Goal: Navigation & Orientation: Understand site structure

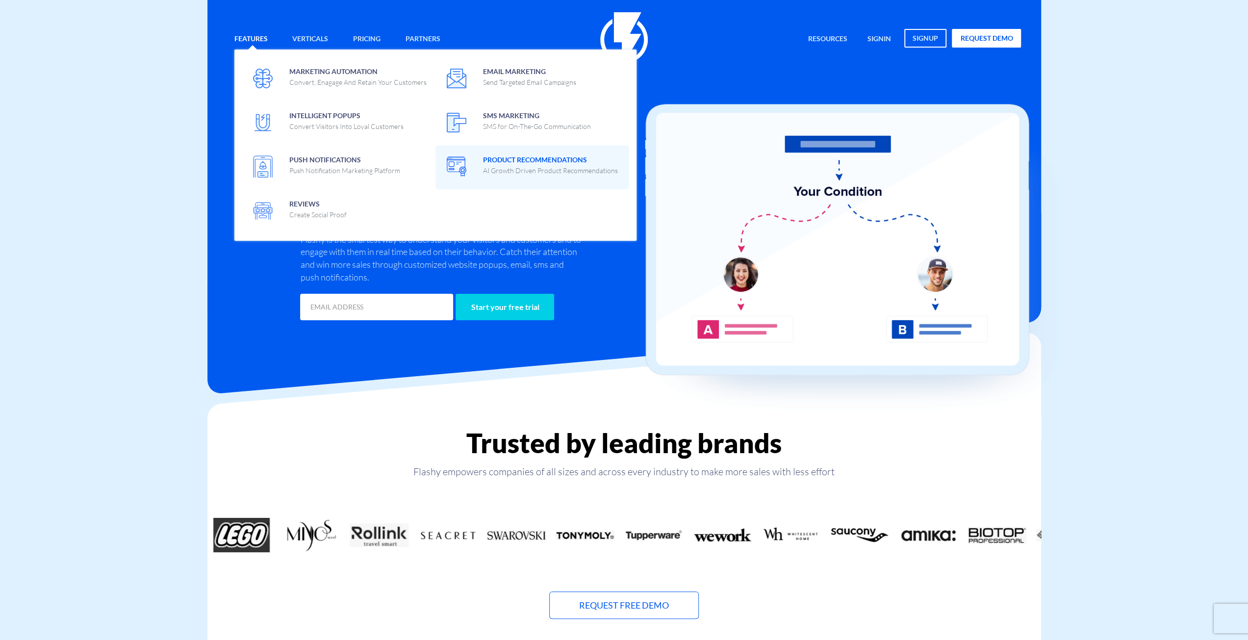
click at [524, 169] on p "AI Growth Driven Product Recommendations" at bounding box center [550, 171] width 135 height 10
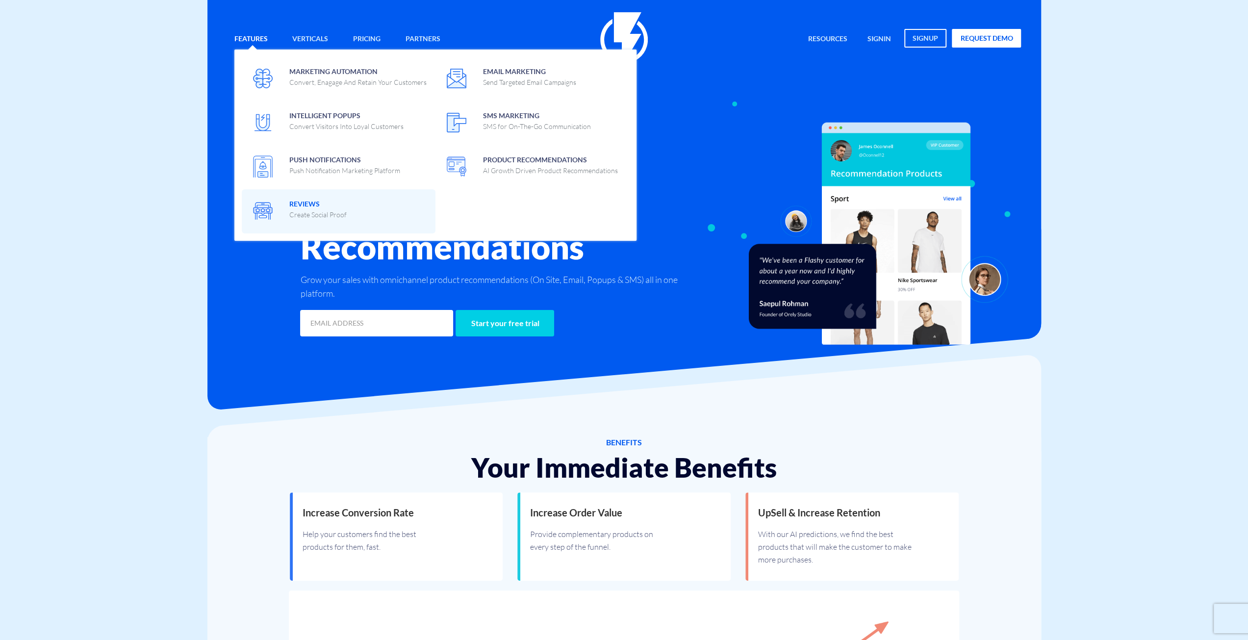
click at [329, 207] on span "Reviews Create Social Proof" at bounding box center [317, 208] width 57 height 23
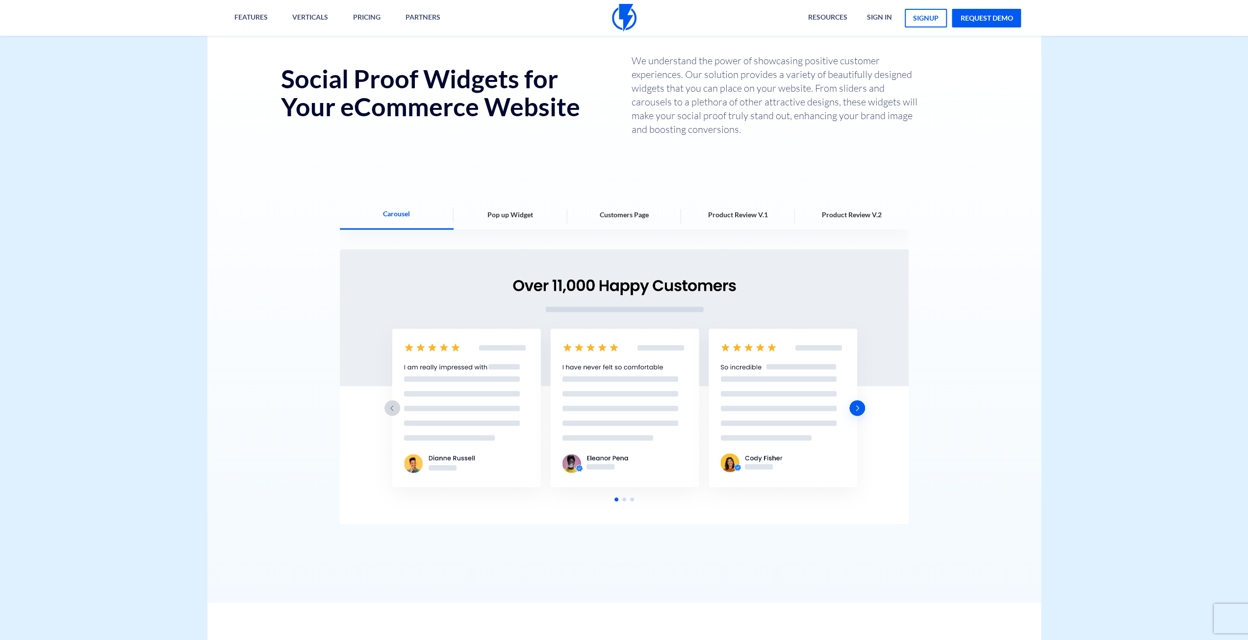
scroll to position [1315, 0]
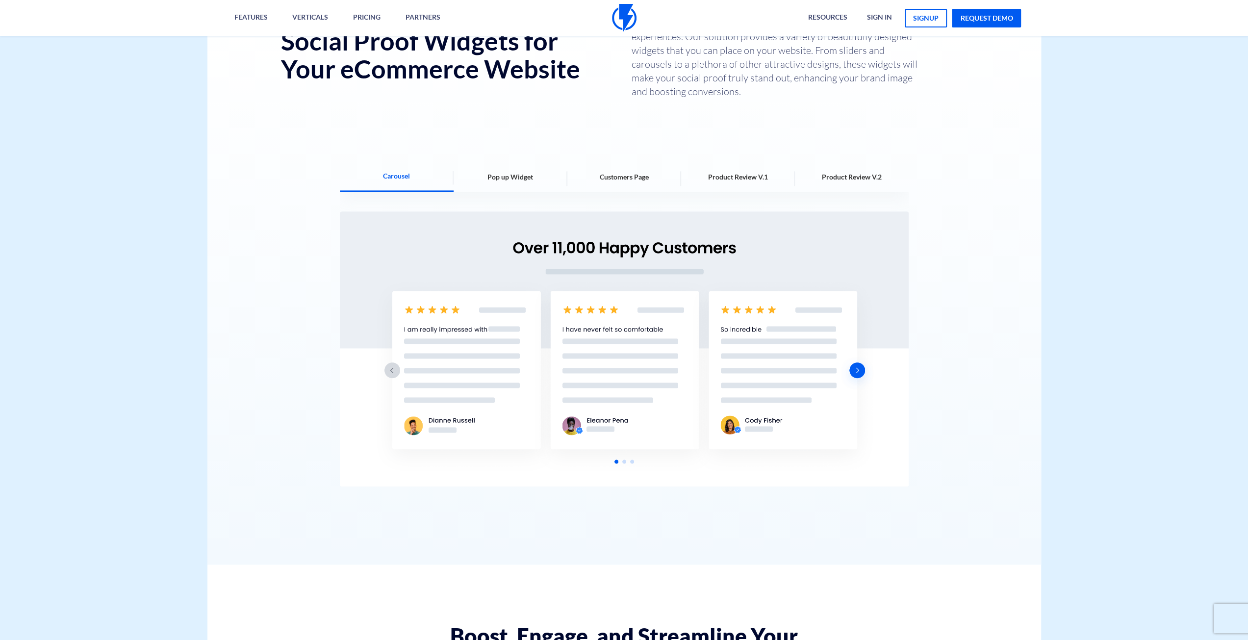
click at [498, 179] on span "Pop up Widget" at bounding box center [510, 177] width 46 height 10
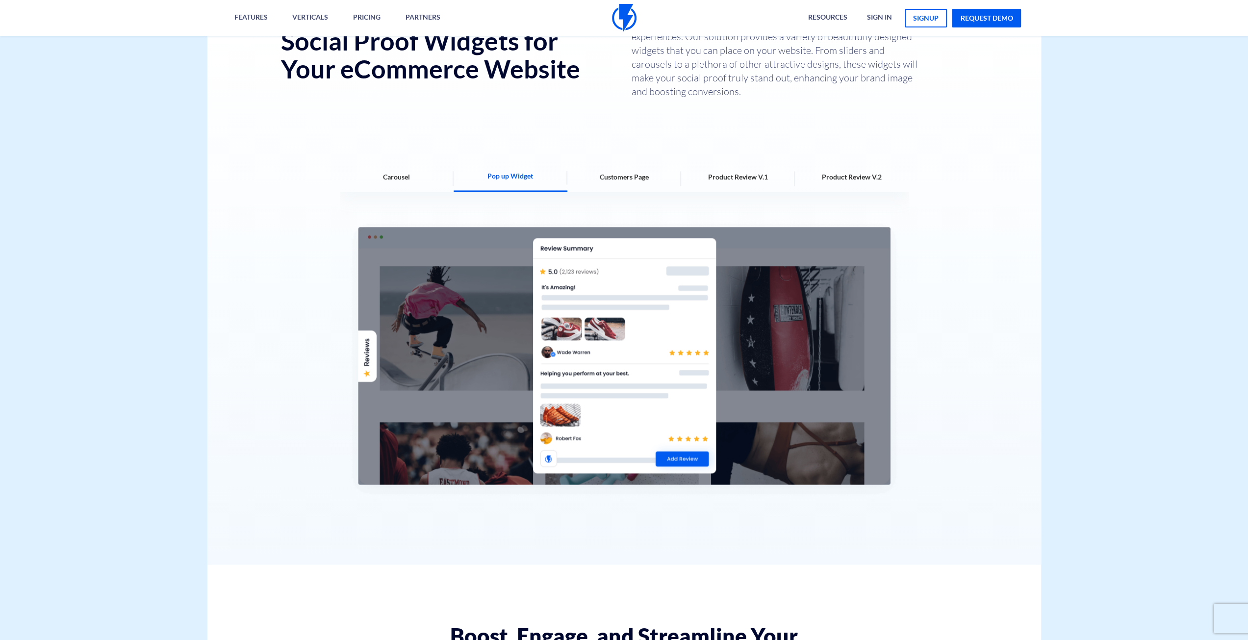
click at [588, 185] on div "Customers Page" at bounding box center [624, 176] width 114 height 29
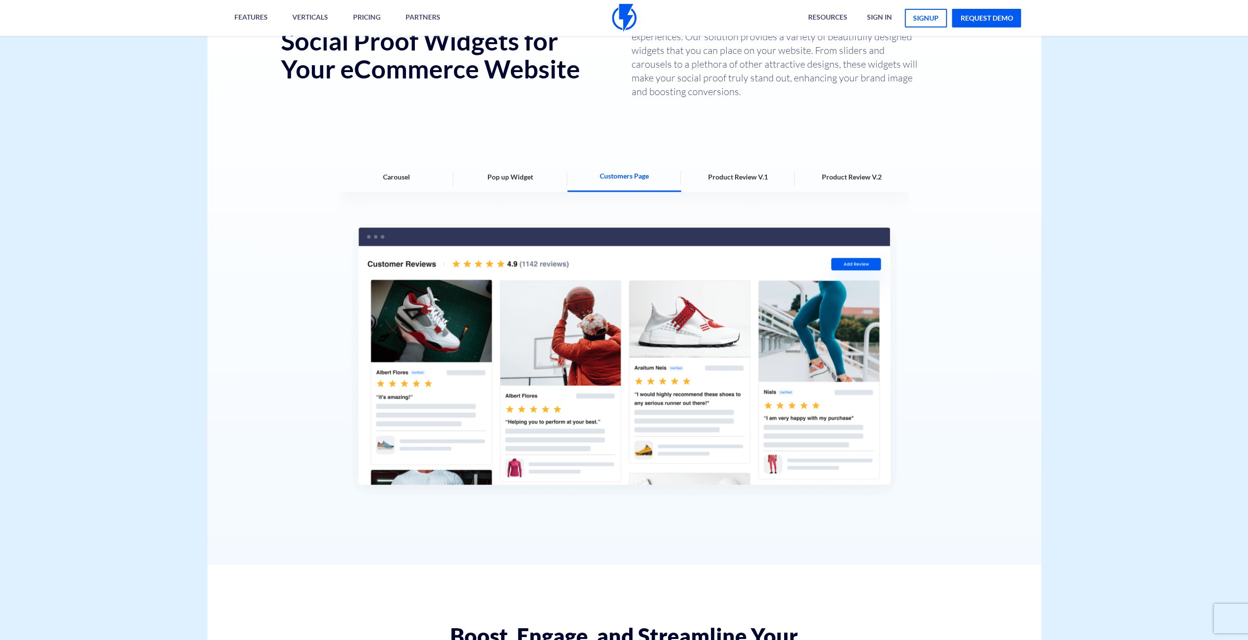
click at [767, 184] on div "Product Review V.1" at bounding box center [738, 176] width 114 height 29
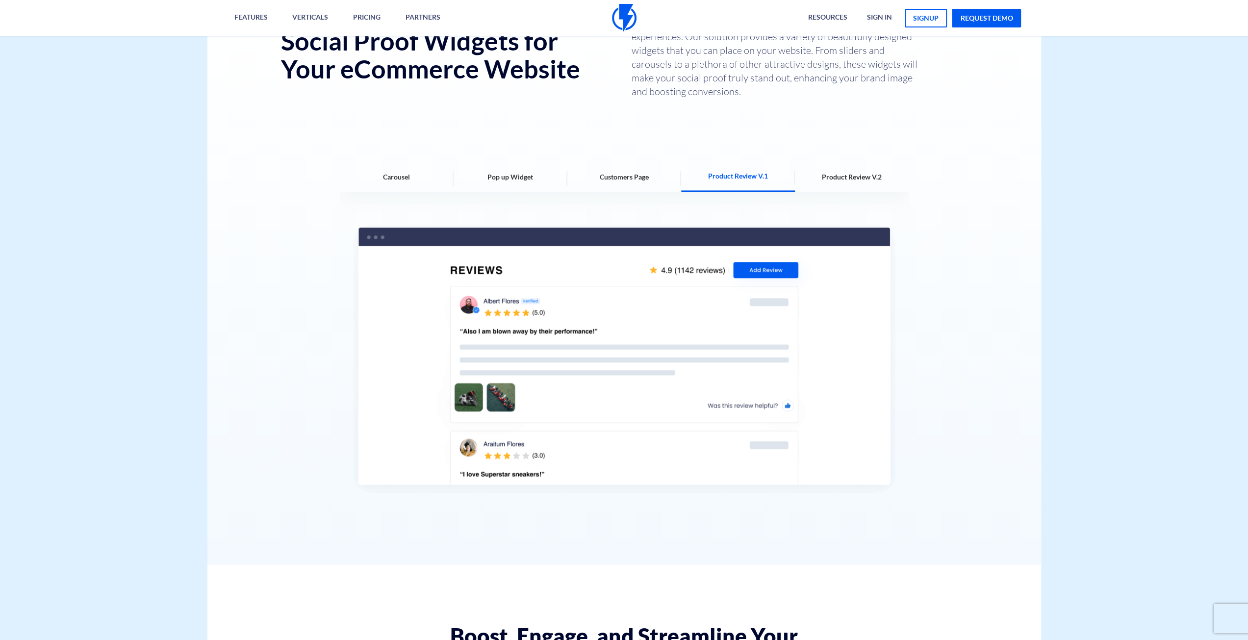
click at [872, 185] on div "Product Review V.2" at bounding box center [852, 176] width 114 height 29
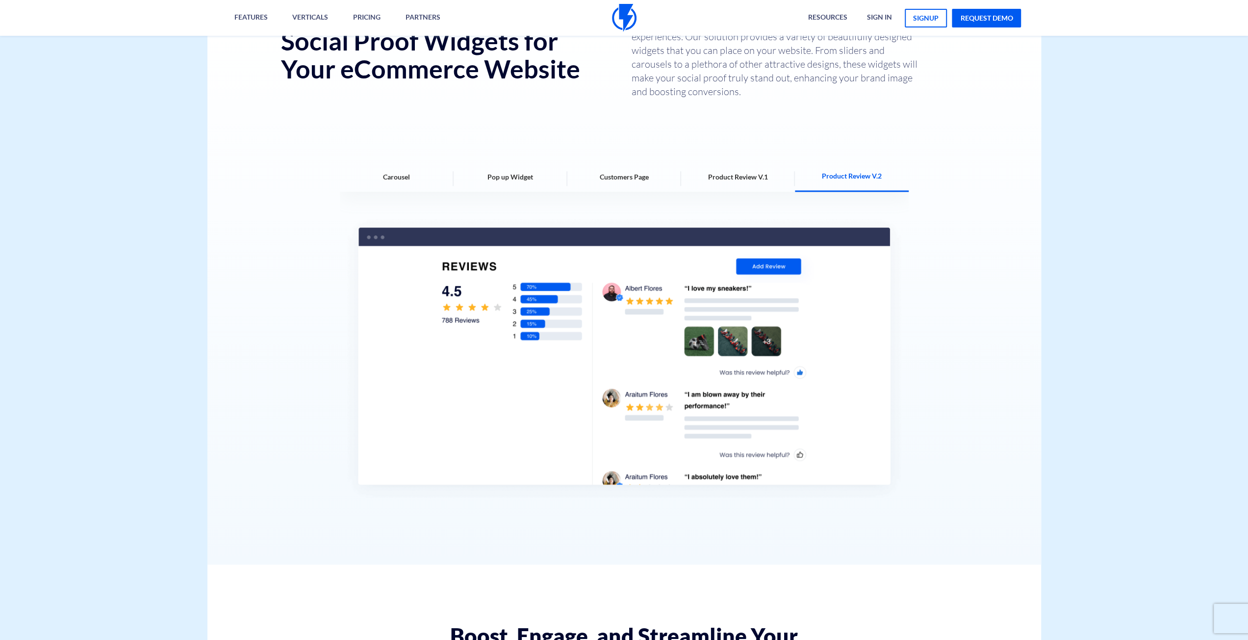
click at [723, 171] on div "Product Review V.1" at bounding box center [738, 176] width 114 height 29
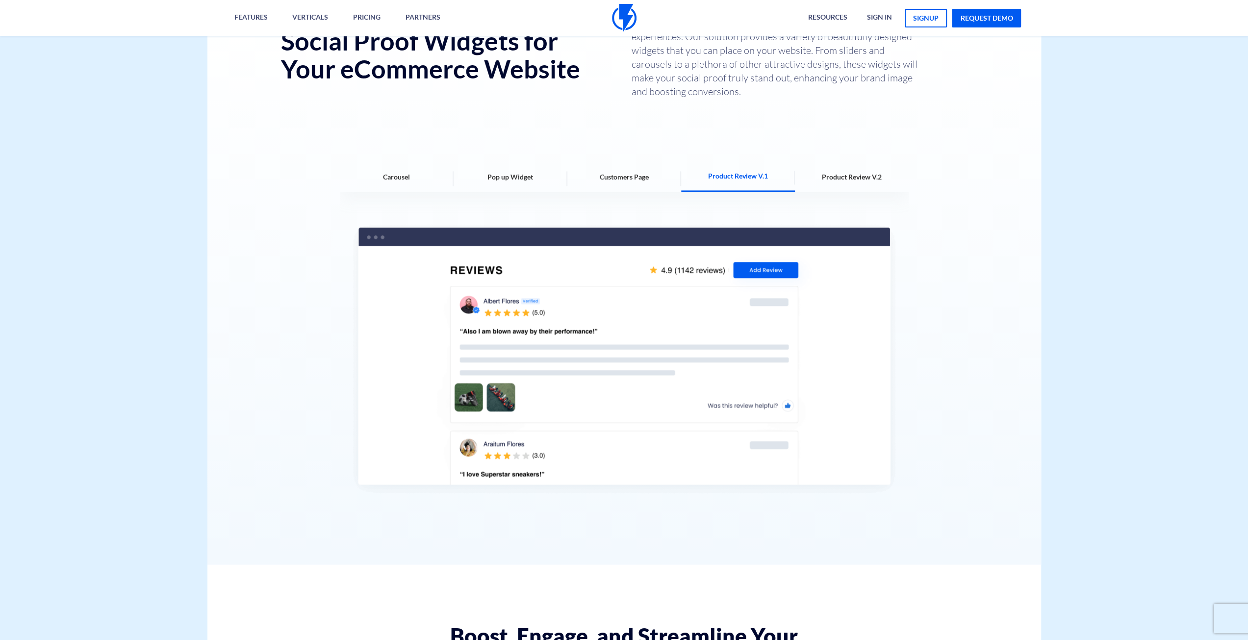
click at [848, 181] on span "Product Review V.2" at bounding box center [852, 177] width 60 height 10
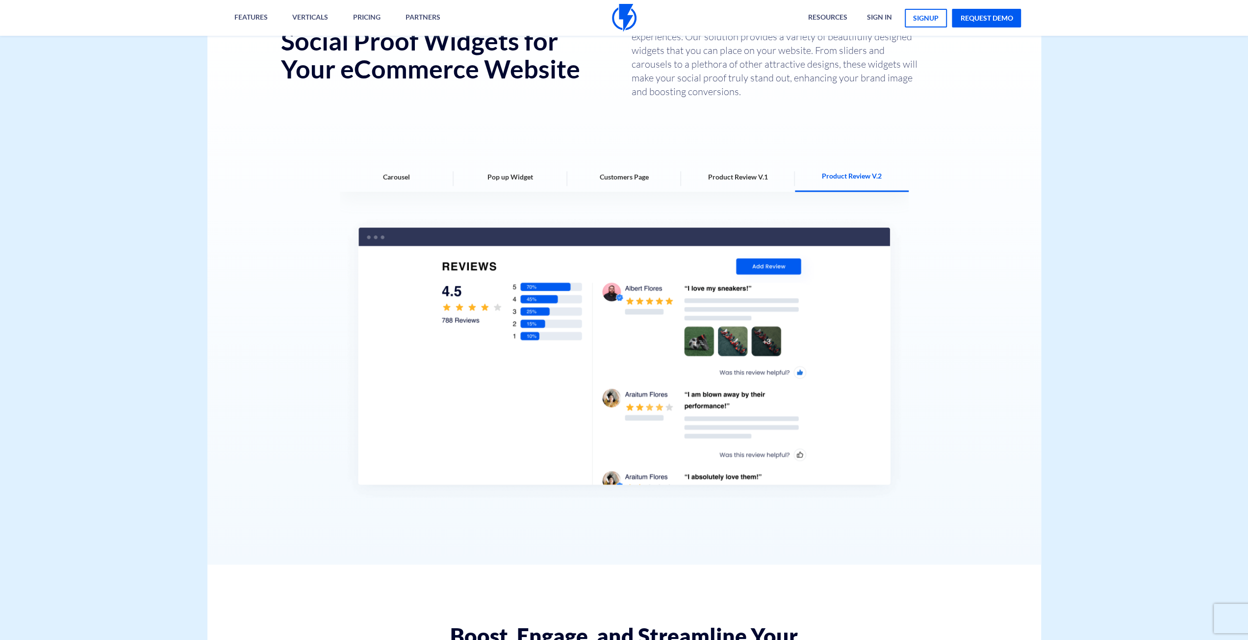
click at [758, 181] on span "Product Review V.1" at bounding box center [738, 177] width 60 height 10
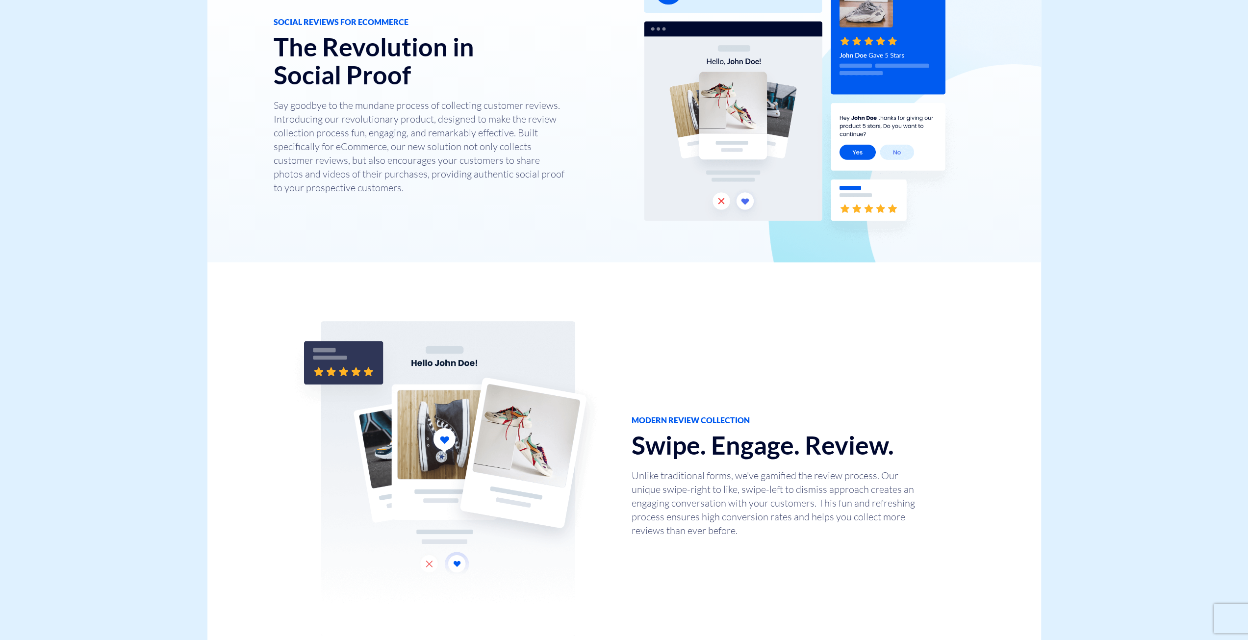
scroll to position [0, 0]
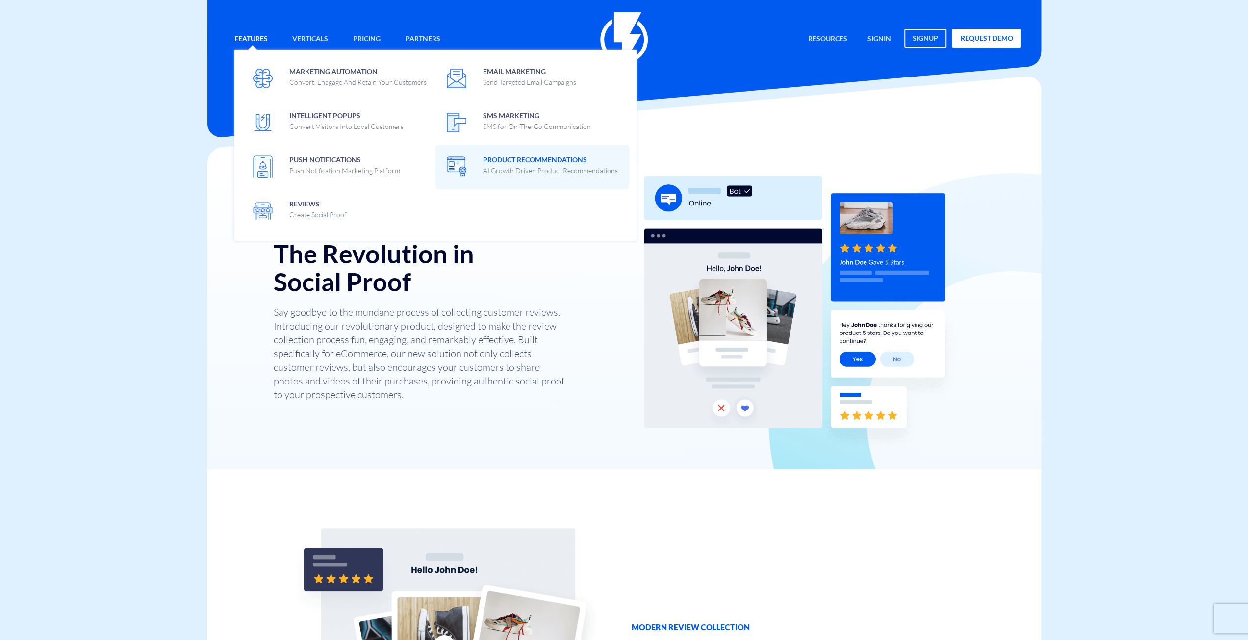
click at [534, 175] on p "AI Growth Driven Product Recommendations" at bounding box center [550, 171] width 135 height 10
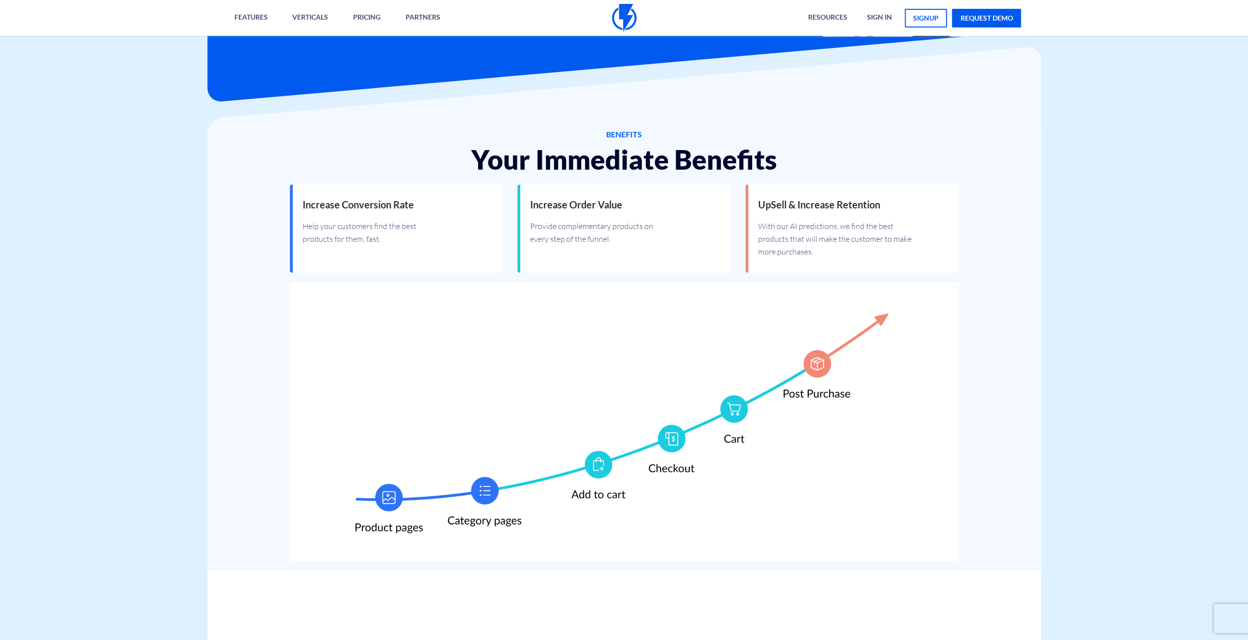
scroll to position [343, 0]
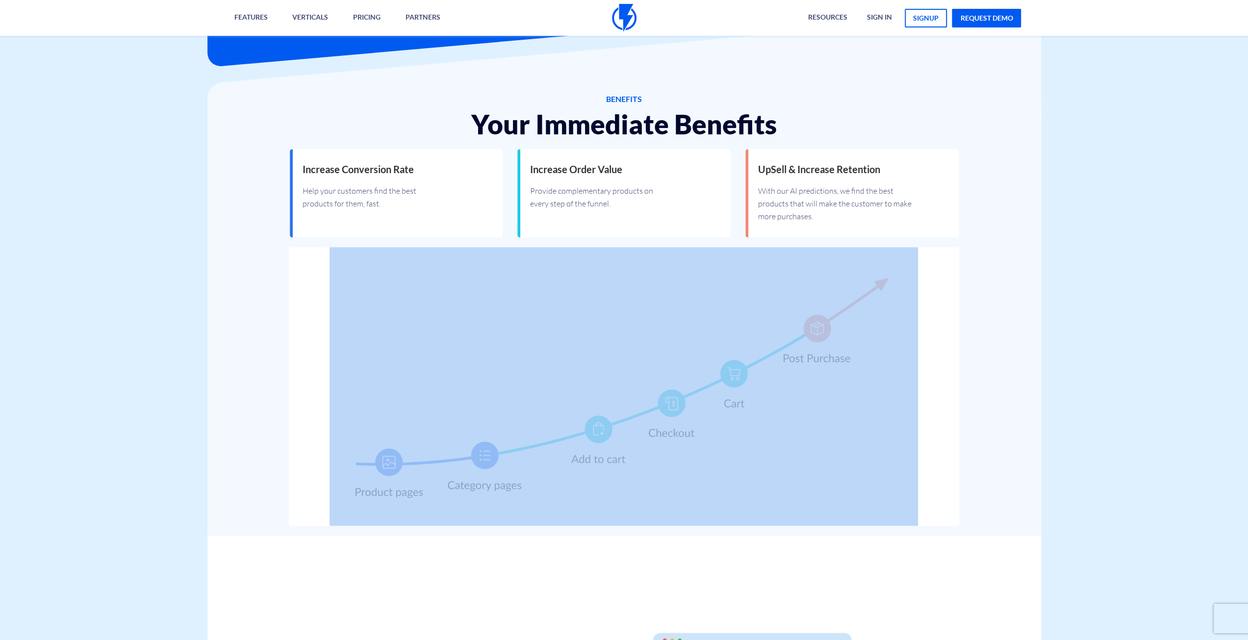
drag, startPoint x: 241, startPoint y: 302, endPoint x: 1016, endPoint y: 408, distance: 781.9
click at [1014, 408] on div at bounding box center [623, 391] width 833 height 288
click at [1016, 408] on div at bounding box center [623, 391] width 833 height 288
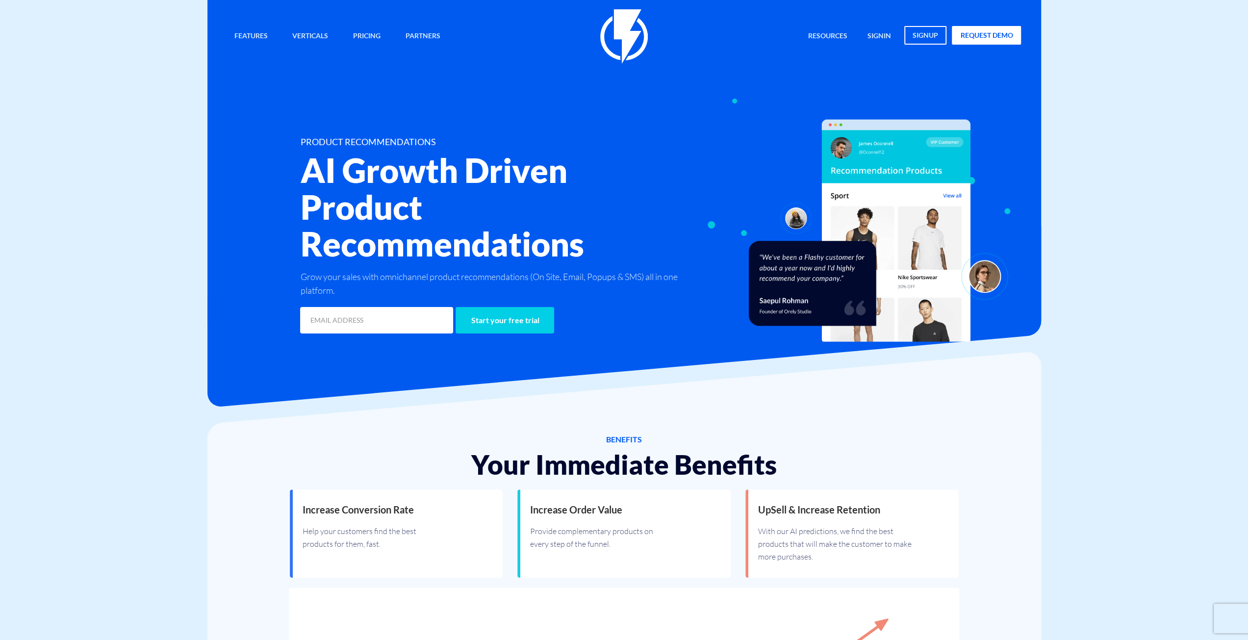
scroll to position [0, 0]
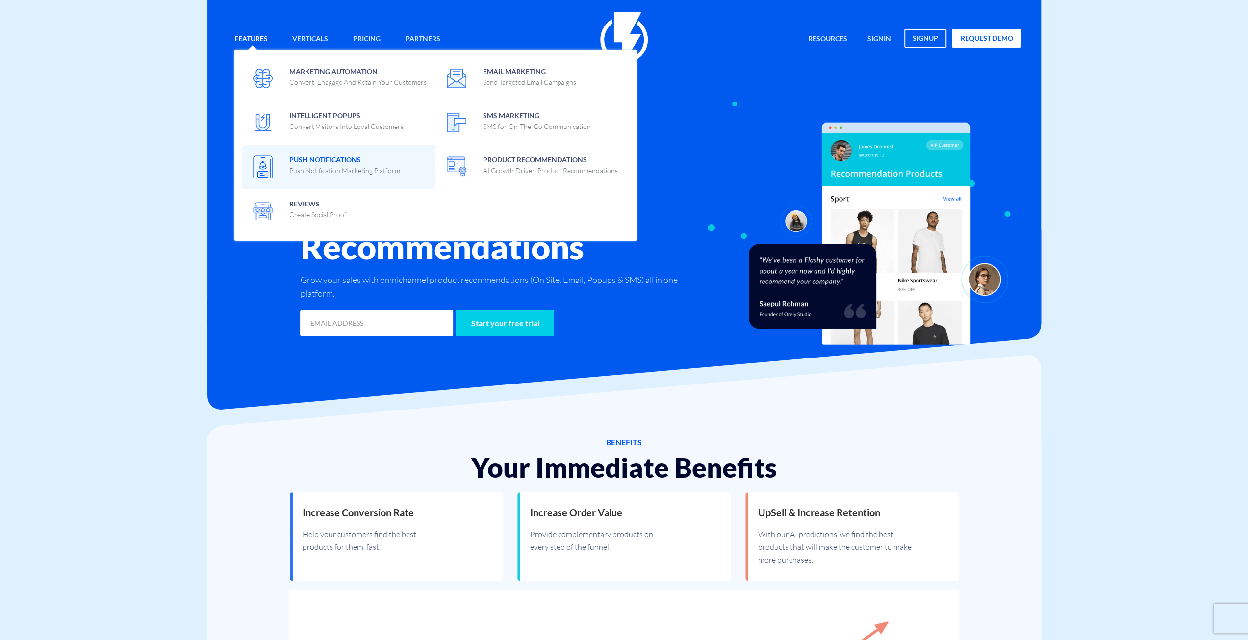
click at [359, 171] on p "Push Notification Marketing Platform" at bounding box center [344, 171] width 111 height 10
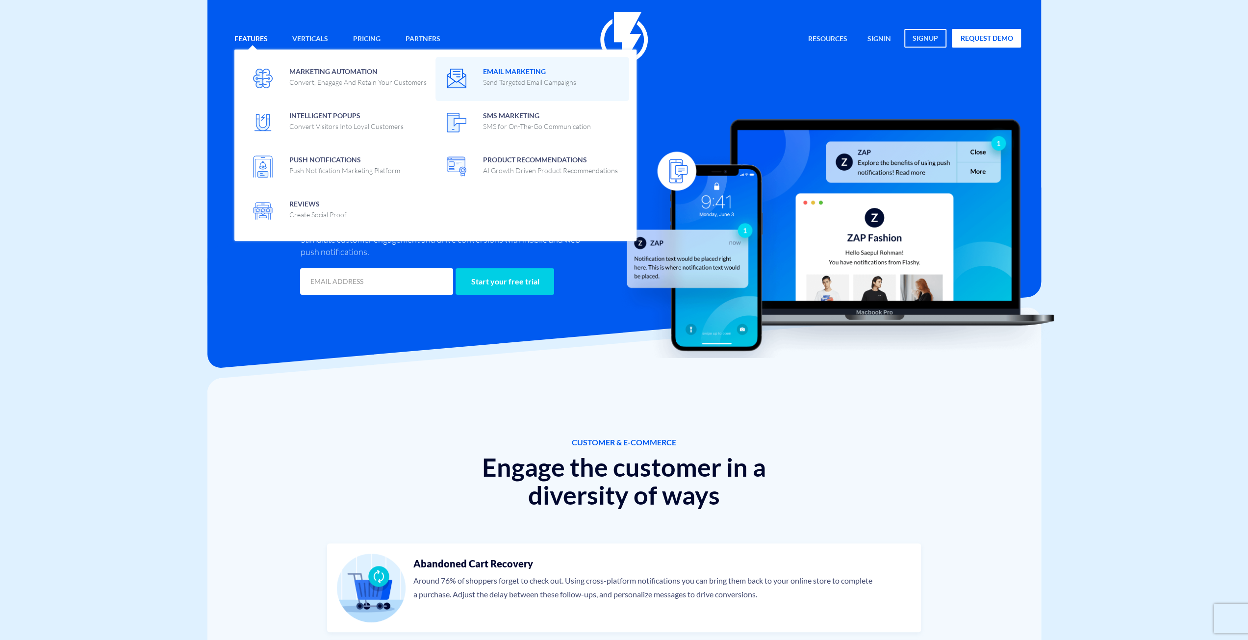
click at [506, 88] on span at bounding box center [532, 78] width 179 height 28
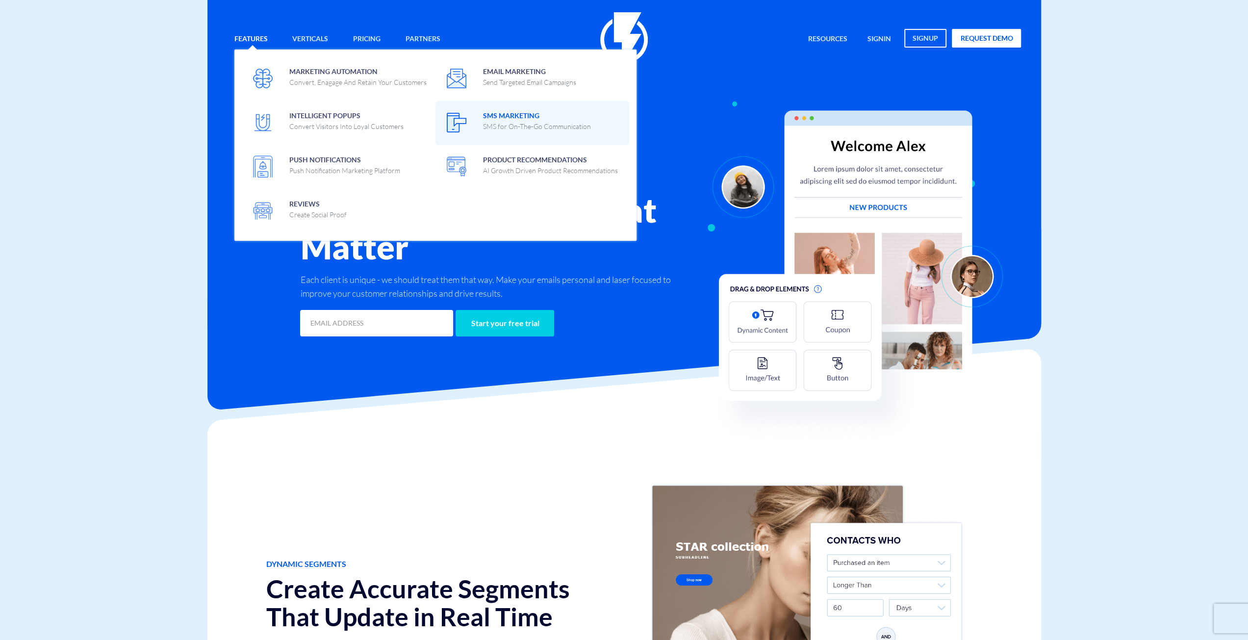
click at [512, 118] on span "SMS Marketing SMS for On-The-Go Communication" at bounding box center [537, 119] width 108 height 23
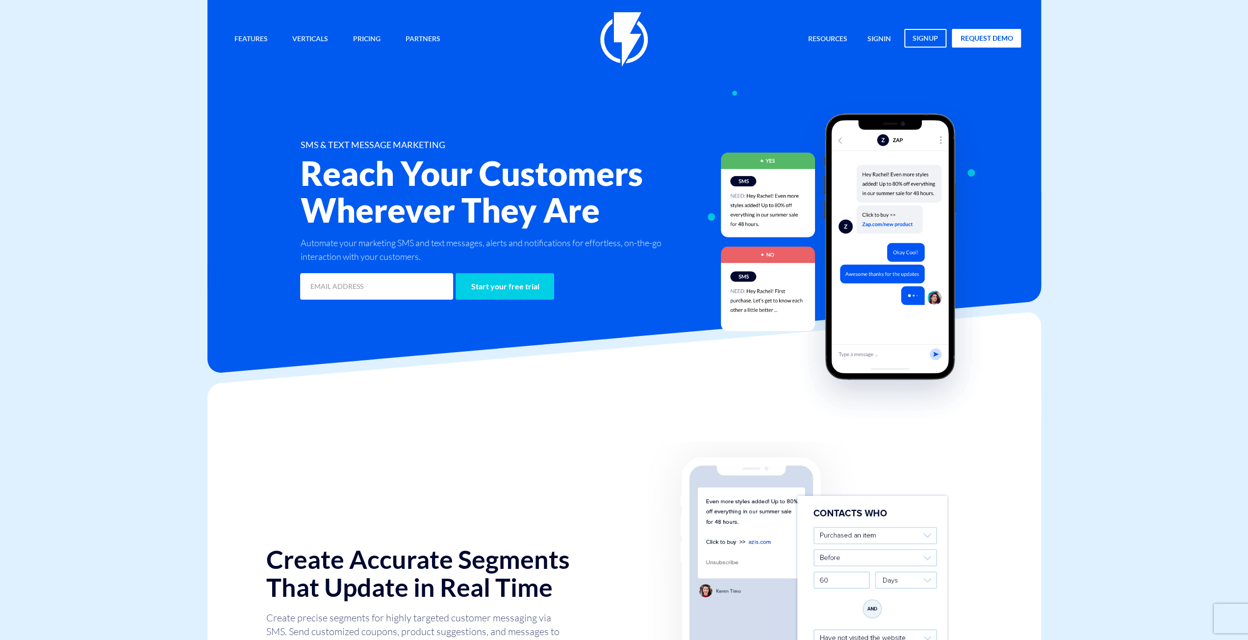
click at [628, 48] on img at bounding box center [624, 39] width 48 height 54
